Goal: Task Accomplishment & Management: Manage account settings

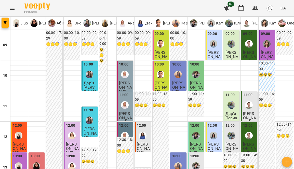
drag, startPoint x: 230, startPoint y: 66, endPoint x: 181, endPoint y: 156, distance: 103.1
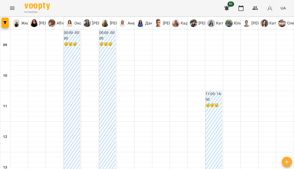
type input "**********"
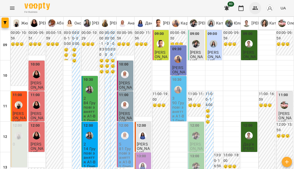
click at [253, 11] on icon "button" at bounding box center [255, 8] width 6 height 6
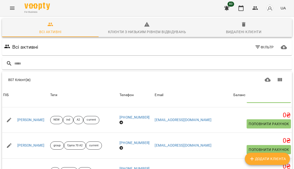
scroll to position [98, 0]
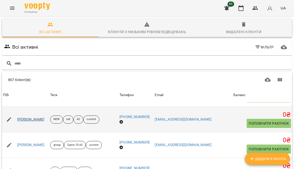
click at [38, 119] on link "[PERSON_NAME]" at bounding box center [30, 119] width 27 height 5
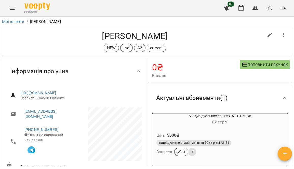
drag, startPoint x: 95, startPoint y: 38, endPoint x: 172, endPoint y: 38, distance: 76.8
click at [172, 38] on h4 "[PERSON_NAME]" at bounding box center [134, 36] width 257 height 10
drag, startPoint x: 168, startPoint y: 50, endPoint x: 104, endPoint y: 48, distance: 64.9
click at [104, 47] on div "NEW ind А2 current" at bounding box center [134, 48] width 257 height 8
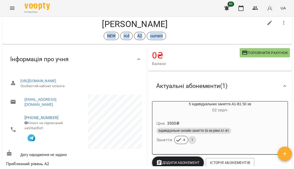
scroll to position [13, 0]
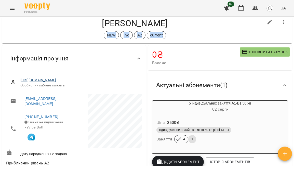
click at [56, 82] on link "[URL][DOMAIN_NAME]" at bounding box center [38, 80] width 36 height 4
drag, startPoint x: 216, startPoint y: 0, endPoint x: 241, endPoint y: 11, distance: 27.4
click at [241, 11] on icon "button" at bounding box center [240, 8] width 5 height 6
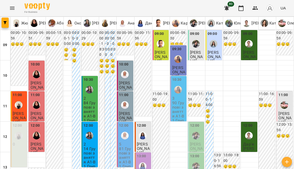
scroll to position [85, 0]
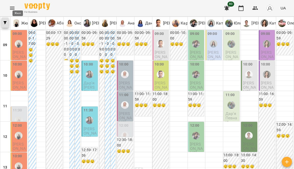
click at [6, 24] on icon "button" at bounding box center [5, 22] width 3 height 3
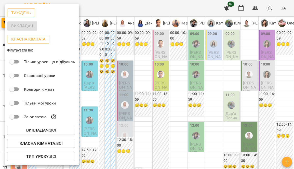
scroll to position [26, 0]
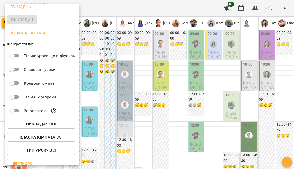
click at [38, 126] on b "Викладач :" at bounding box center [37, 123] width 23 height 5
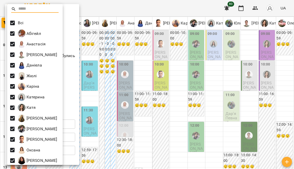
scroll to position [0, 0]
click at [94, 8] on div at bounding box center [147, 84] width 294 height 169
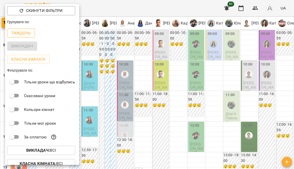
click at [24, 33] on p "Тиждень" at bounding box center [21, 33] width 20 height 6
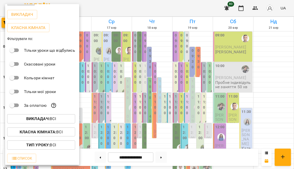
scroll to position [32, 0]
click at [124, 10] on div at bounding box center [147, 84] width 294 height 169
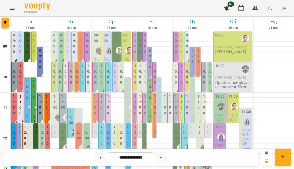
scroll to position [67, 0]
click at [255, 10] on icon "button" at bounding box center [255, 8] width 6 height 6
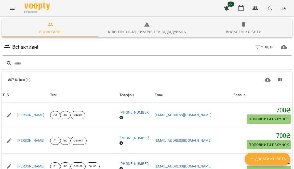
click at [275, 159] on span "Додати клієнта" at bounding box center [267, 158] width 37 height 6
select select "**"
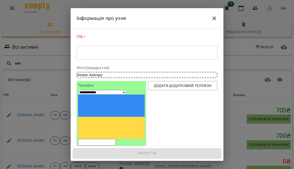
click at [137, 56] on div "* ​" at bounding box center [147, 53] width 140 height 14
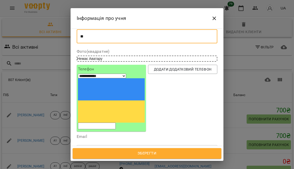
type textarea "**"
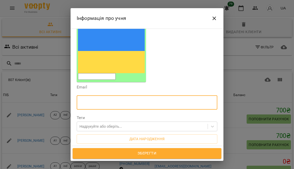
scroll to position [65, 0]
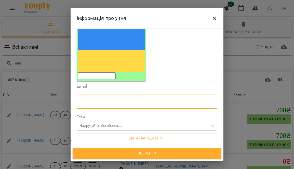
click at [116, 123] on div "Надрукуйте або оберіть..." at bounding box center [100, 125] width 42 height 5
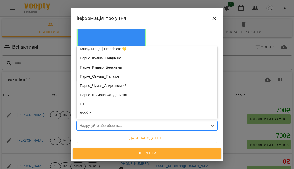
scroll to position [461, 0]
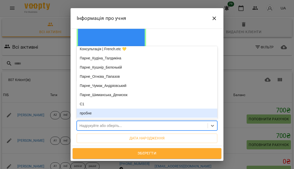
click at [109, 108] on div "пробне" at bounding box center [147, 112] width 140 height 9
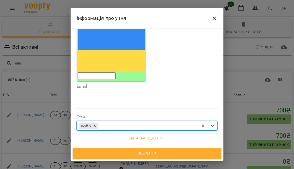
click at [114, 121] on div "пробне" at bounding box center [137, 125] width 121 height 8
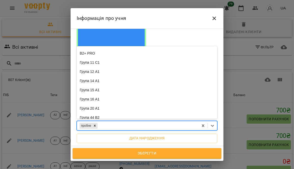
scroll to position [236, 0]
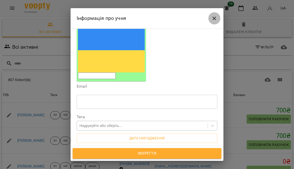
click at [213, 20] on icon "Close" at bounding box center [214, 18] width 6 height 6
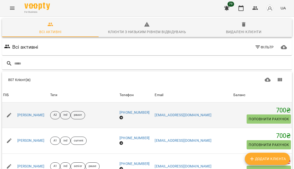
click at [104, 121] on td "А2 ind pause" at bounding box center [83, 114] width 69 height 25
click at [118, 115] on div "А2 ind pause" at bounding box center [83, 115] width 69 height 10
click at [35, 115] on link "[PERSON_NAME]" at bounding box center [30, 114] width 27 height 5
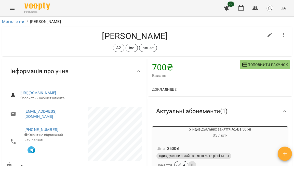
click at [277, 62] on span "Поповнити рахунок" at bounding box center [264, 65] width 46 height 6
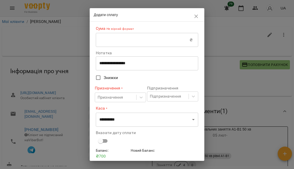
click at [195, 16] on icon "button" at bounding box center [196, 17] width 4 height 4
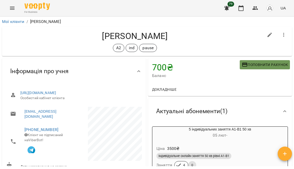
click at [258, 69] on button "Поповнити рахунок" at bounding box center [264, 64] width 50 height 9
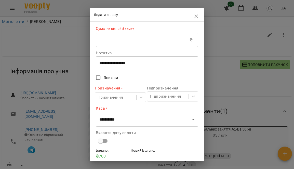
click at [197, 19] on icon "button" at bounding box center [196, 16] width 6 height 6
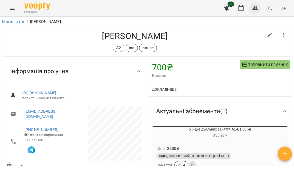
click at [253, 9] on icon "button" at bounding box center [255, 8] width 6 height 6
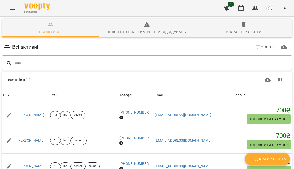
click at [103, 62] on input "text" at bounding box center [151, 63] width 275 height 8
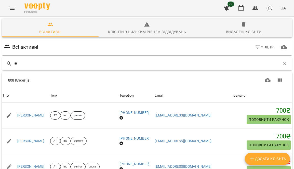
type input "*"
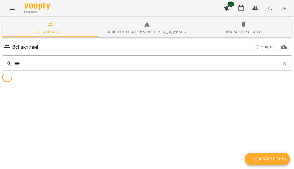
type input "****"
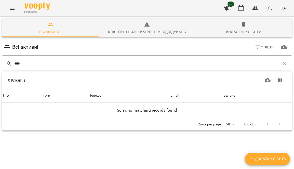
click at [40, 69] on div "****" at bounding box center [147, 63] width 290 height 13
click at [36, 65] on input "****" at bounding box center [147, 63] width 266 height 8
type input "****"
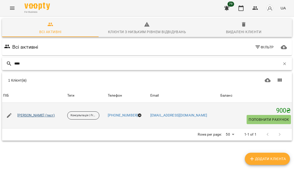
scroll to position [22, 0]
click at [43, 112] on div "[PERSON_NAME] (тест)" at bounding box center [36, 115] width 40 height 7
click at [43, 113] on link "[PERSON_NAME] (тест)" at bounding box center [36, 115] width 38 height 5
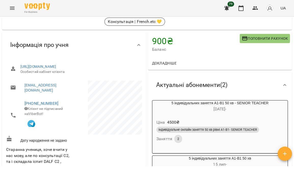
scroll to position [27, 0]
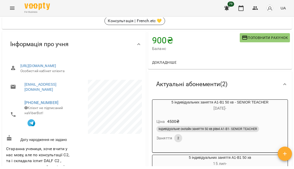
click at [260, 39] on span "Поповнити рахунок" at bounding box center [264, 38] width 46 height 6
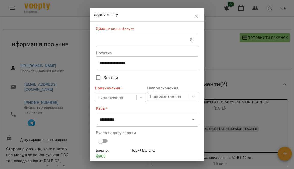
click at [152, 41] on input "text" at bounding box center [143, 40] width 94 height 14
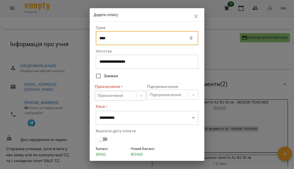
type input "****"
click at [117, 97] on div "Призначення" at bounding box center [110, 95] width 26 height 6
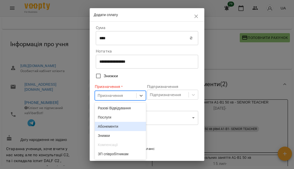
click at [112, 126] on div "Абонементи" at bounding box center [120, 126] width 51 height 9
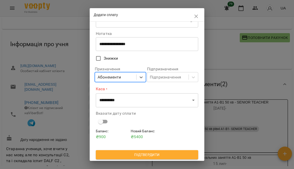
scroll to position [17, 0]
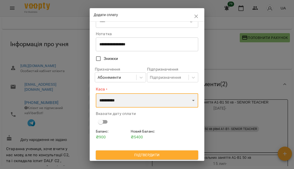
select select "****"
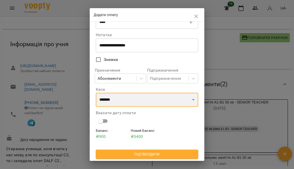
scroll to position [16, 0]
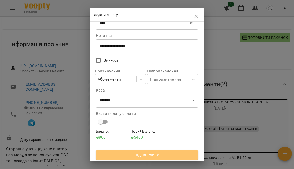
click at [151, 154] on span "Підтвердити" at bounding box center [147, 155] width 94 height 6
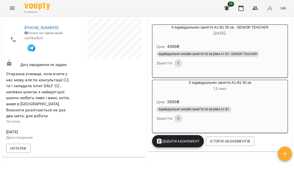
scroll to position [104, 0]
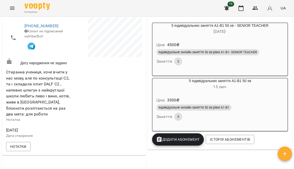
click at [181, 142] on span "Додати Абонемент" at bounding box center [178, 139] width 44 height 6
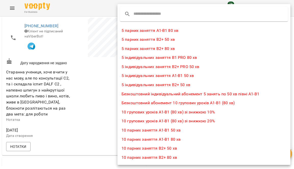
click at [156, 15] on input "text" at bounding box center [153, 14] width 40 height 8
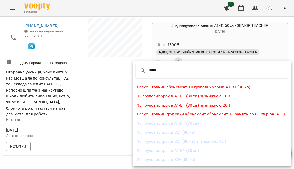
type input "*****"
click at [156, 123] on li "10 групових уроків А1-В1 (80 хв)" at bounding box center [212, 123] width 158 height 9
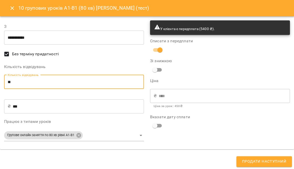
click at [39, 81] on input "**" at bounding box center [74, 82] width 140 height 14
click at [274, 166] on button "Продати наступний" at bounding box center [263, 161] width 55 height 11
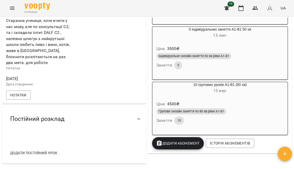
scroll to position [155, 0]
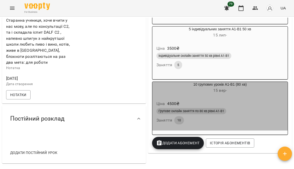
click at [208, 94] on div "10 групових уроків А1-В1 (80 хв) [DATE] -" at bounding box center [219, 88] width 137 height 14
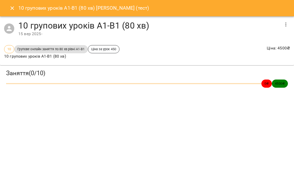
click at [102, 49] on span "Ціна за урок 450" at bounding box center [103, 49] width 31 height 5
click at [77, 50] on span "Групове онлайн заняття по 80 хв рівні А1-В1" at bounding box center [50, 49] width 73 height 5
click at [288, 25] on icon "button" at bounding box center [285, 24] width 6 height 6
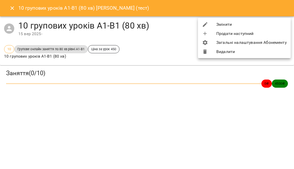
click at [160, 61] on div at bounding box center [147, 84] width 294 height 169
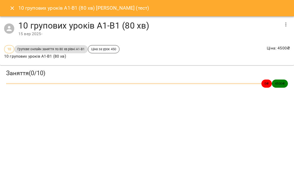
click at [279, 82] on span "4500 ₴" at bounding box center [280, 83] width 16 height 5
click at [35, 51] on div "Групове онлайн заняття по 80 хв рівні А1-В1" at bounding box center [50, 49] width 73 height 8
click at [13, 51] on span "10" at bounding box center [9, 49] width 10 height 5
click at [38, 62] on div "10 Групове онлайн заняття по 80 хв рівні А1-В1 Ціна за урок 450 10 групових уро…" at bounding box center [147, 53] width 294 height 24
click at [14, 9] on icon "Close" at bounding box center [12, 8] width 6 height 6
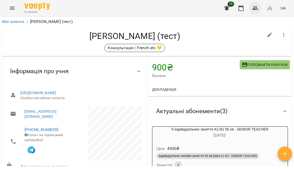
scroll to position [0, 0]
click at [259, 10] on button "button" at bounding box center [255, 8] width 12 height 12
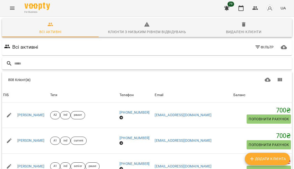
click at [72, 59] on input "text" at bounding box center [151, 63] width 275 height 8
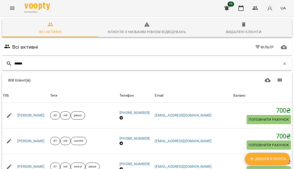
type input "******"
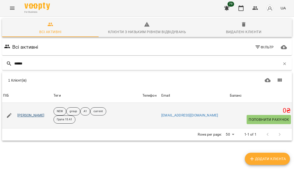
click at [34, 117] on link "[PERSON_NAME]" at bounding box center [30, 115] width 27 height 5
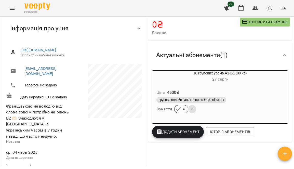
scroll to position [50, 0]
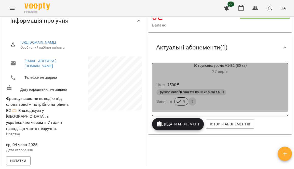
click at [202, 79] on div "Ціна 4500 ₴ Групове онлайн заняття по 80 хв рівні А1-В1 Заняття 5 5" at bounding box center [219, 94] width 135 height 35
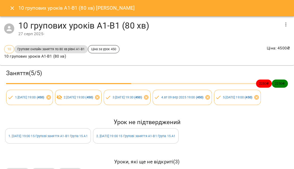
scroll to position [0, 0]
drag, startPoint x: 46, startPoint y: 42, endPoint x: 45, endPoint y: 72, distance: 29.3
click at [45, 72] on h3 "Заняття ( 5 / 5 )" at bounding box center [146, 73] width 281 height 8
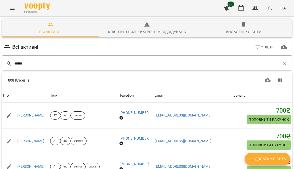
type input "******"
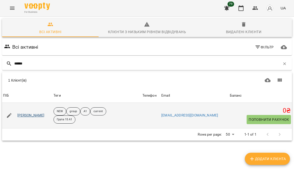
drag, startPoint x: 67, startPoint y: 90, endPoint x: 33, endPoint y: 115, distance: 42.0
click at [33, 115] on link "[PERSON_NAME]" at bounding box center [30, 115] width 27 height 5
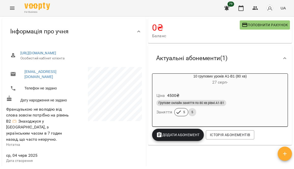
scroll to position [51, 0]
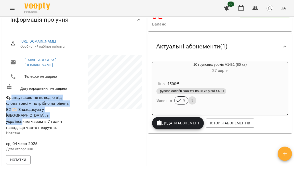
drag, startPoint x: 99, startPoint y: 26, endPoint x: 12, endPoint y: 102, distance: 116.0
click at [12, 102] on span "Французькою не володію від слова зовсім потрібно на рівень В2 🫶🏻 Знаходжуся у […" at bounding box center [37, 112] width 63 height 35
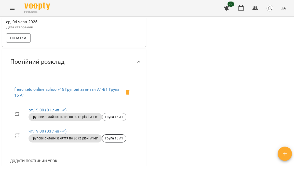
scroll to position [174, 0]
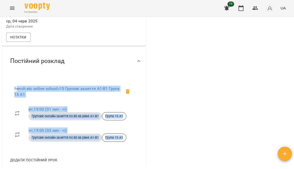
drag, startPoint x: 35, startPoint y: 90, endPoint x: 114, endPoint y: 147, distance: 97.4
click at [114, 147] on div "french.etc online school » 15 Групові заняття А1-В1 Група 15 А1 вт , 19:00 ([DA…" at bounding box center [74, 114] width 136 height 77
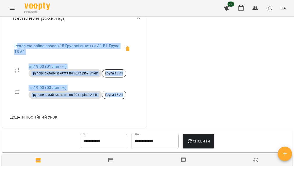
scroll to position [217, 0]
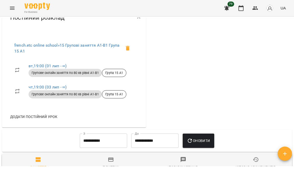
click at [129, 110] on div "Додати постійний урок" at bounding box center [74, 116] width 136 height 13
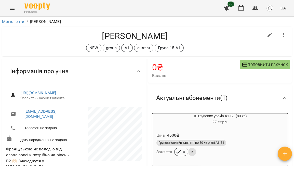
scroll to position [0, 0]
